Goal: Task Accomplishment & Management: Manage account settings

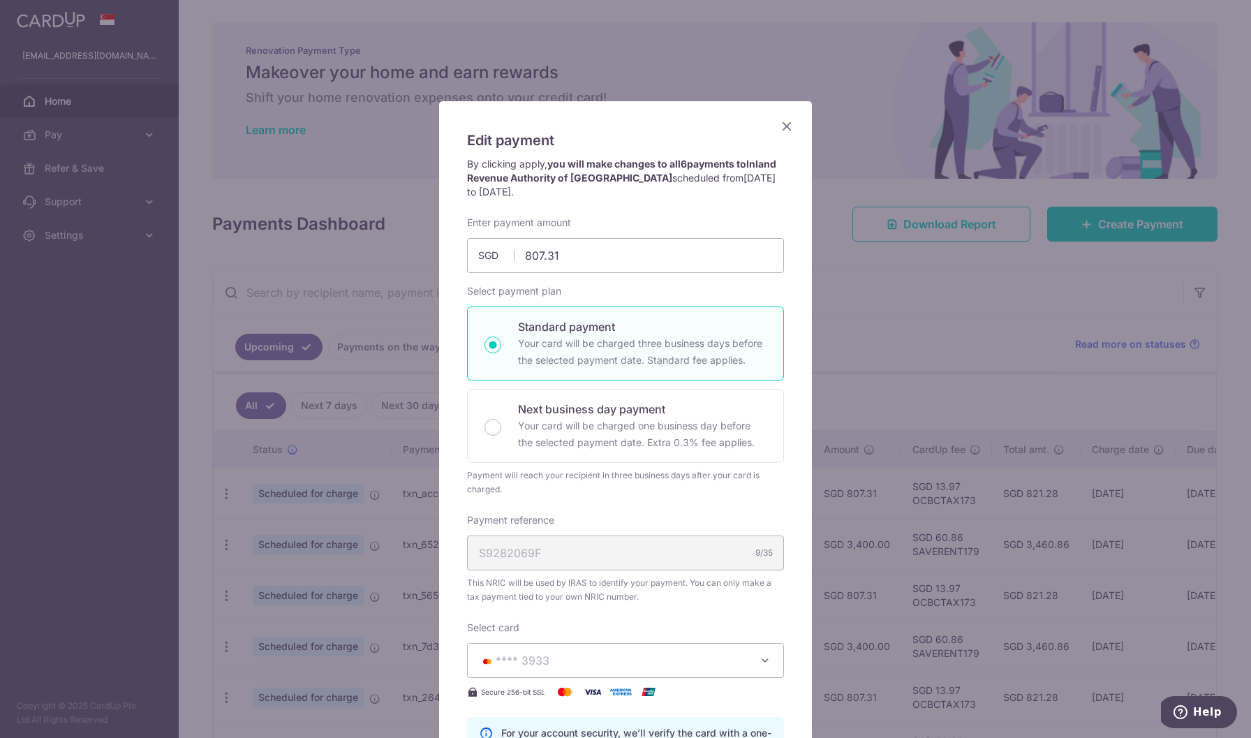
scroll to position [212, 0]
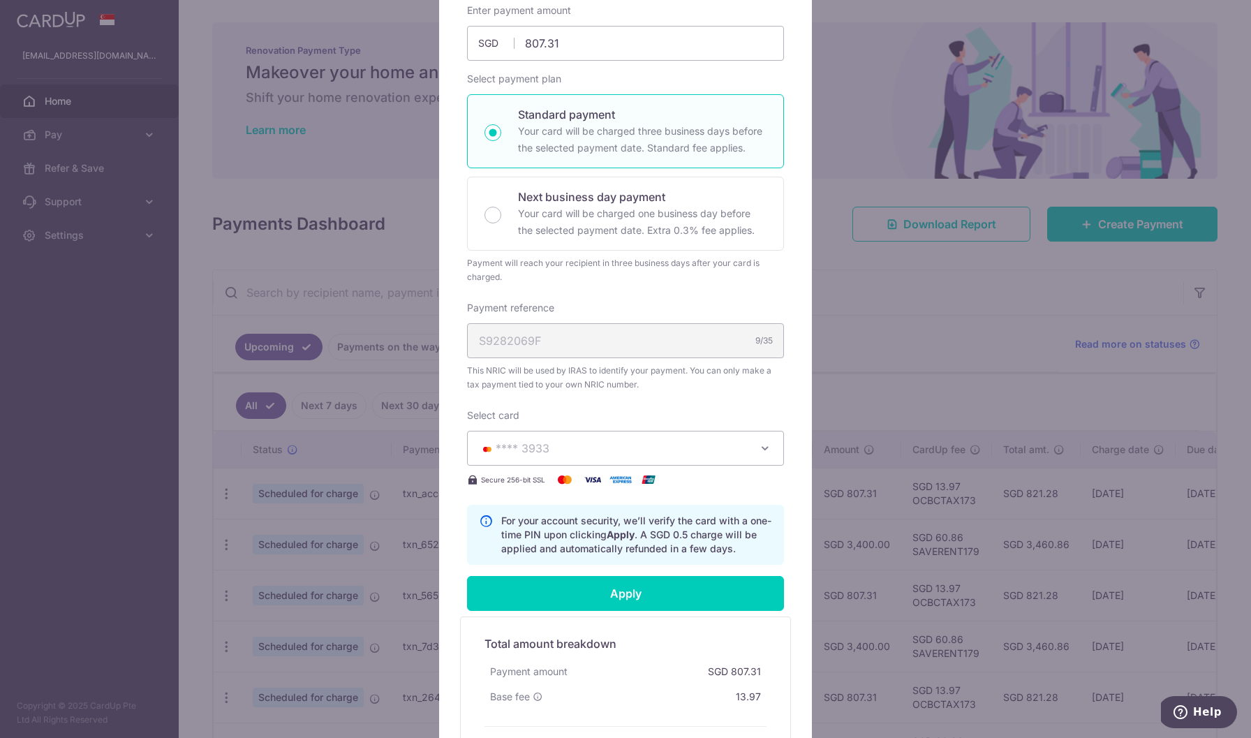
click at [462, 513] on div "Edit payment By clicking apply, you will make changes to all 6 payments to Inla…" at bounding box center [625, 354] width 373 height 931
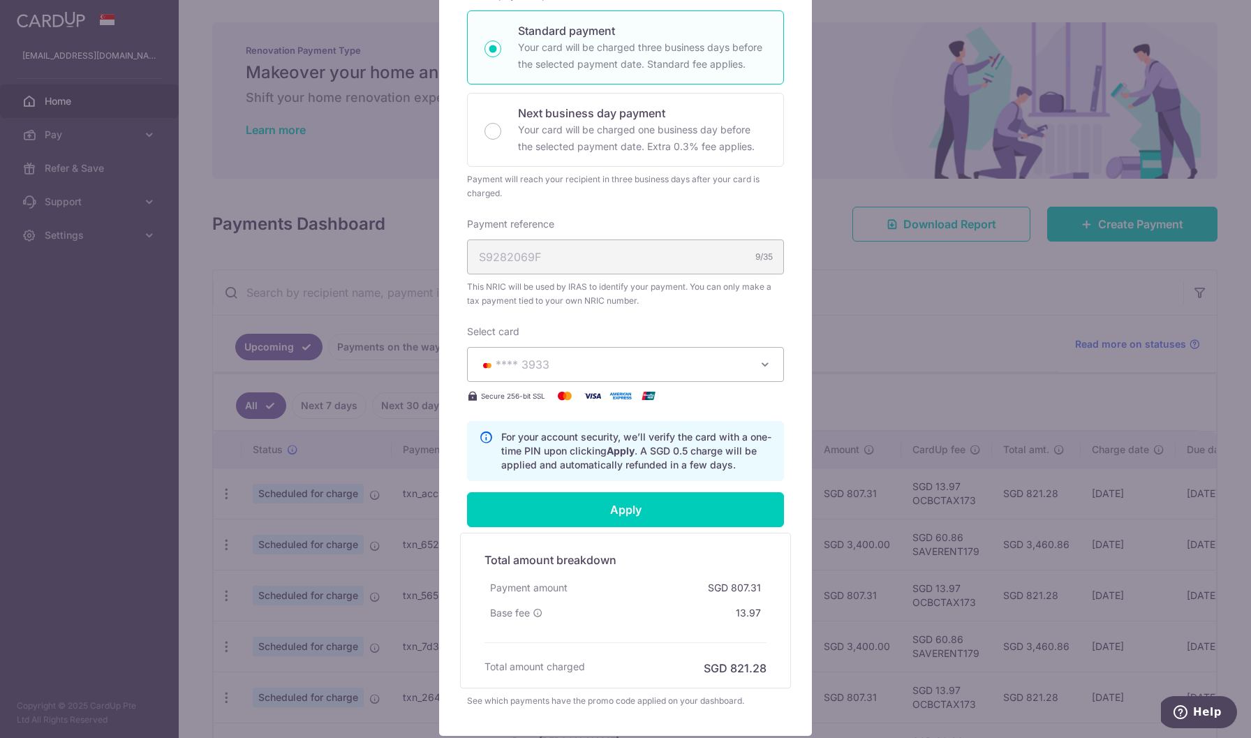
scroll to position [324, 0]
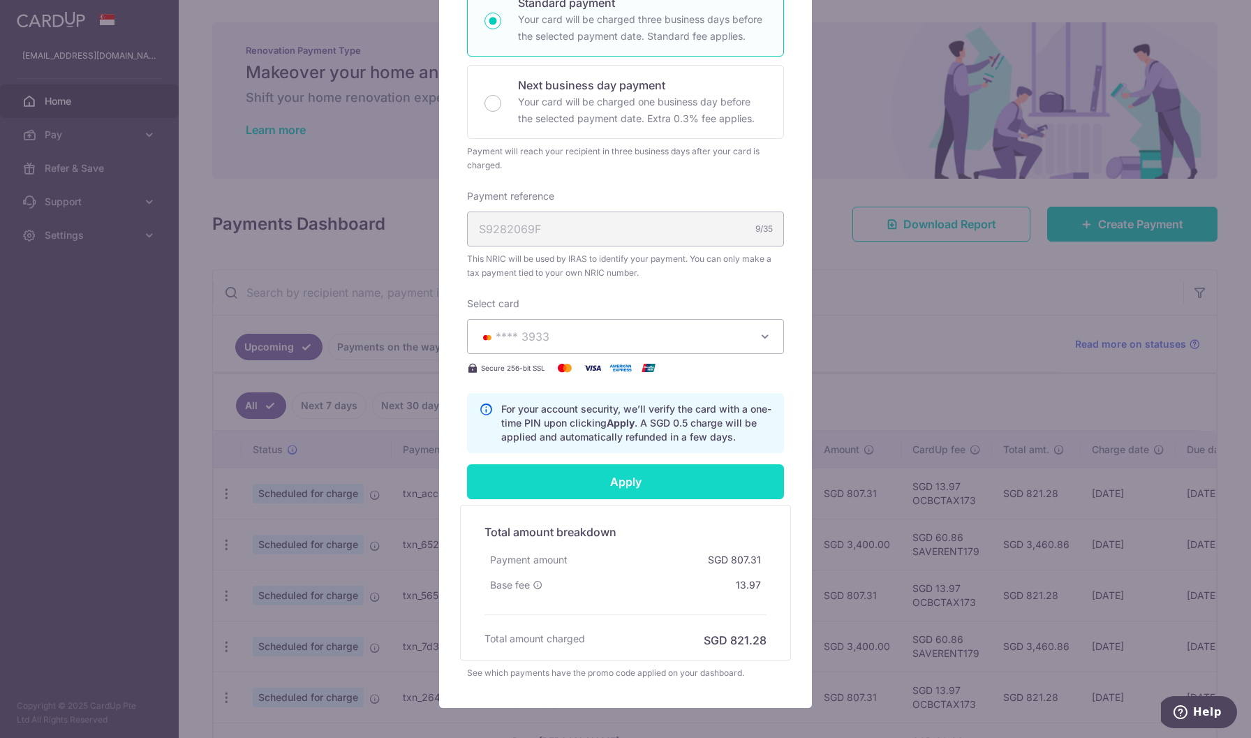
click at [583, 473] on input "Apply" at bounding box center [625, 481] width 317 height 35
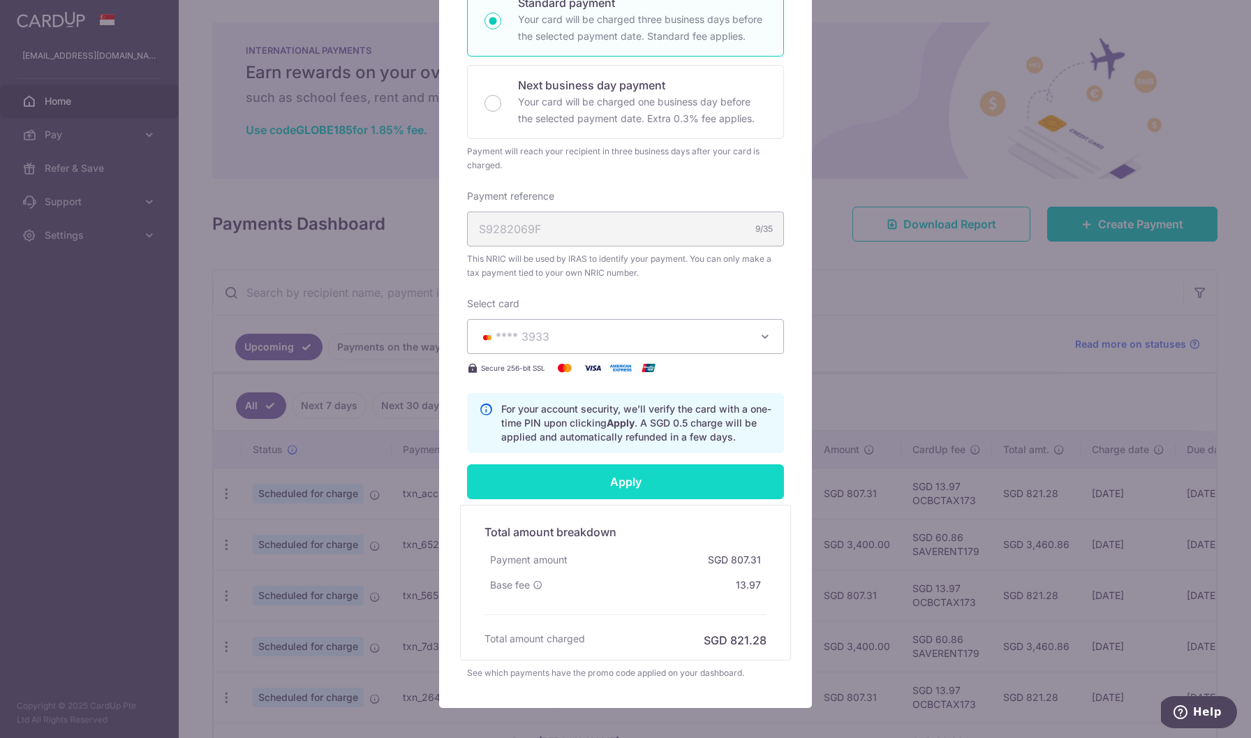
click at [573, 483] on input "Apply" at bounding box center [625, 481] width 317 height 35
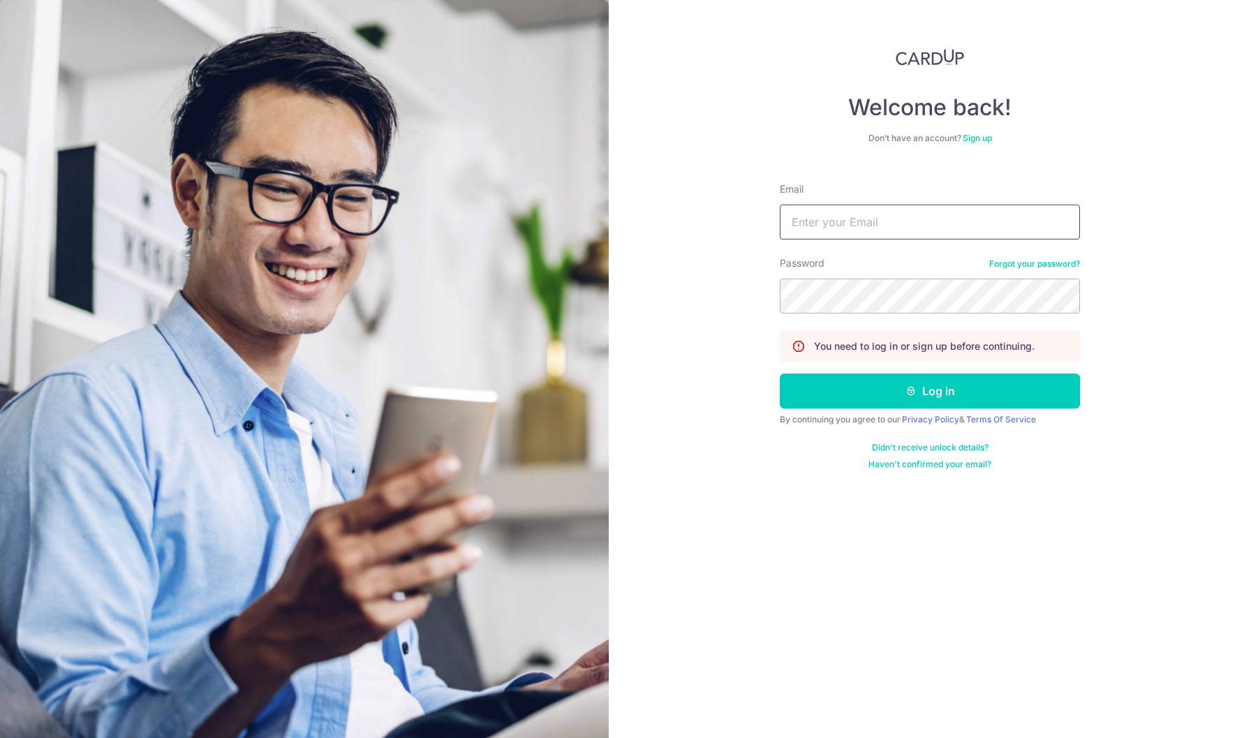
type input "[EMAIL_ADDRESS][DOMAIN_NAME]"
click at [930, 391] on button "Log in" at bounding box center [930, 391] width 300 height 35
type input "[EMAIL_ADDRESS][DOMAIN_NAME]"
